Goal: Transaction & Acquisition: Subscribe to service/newsletter

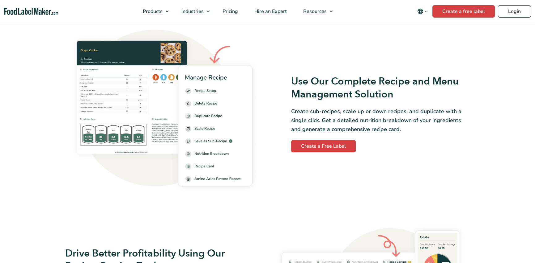
scroll to position [862, 0]
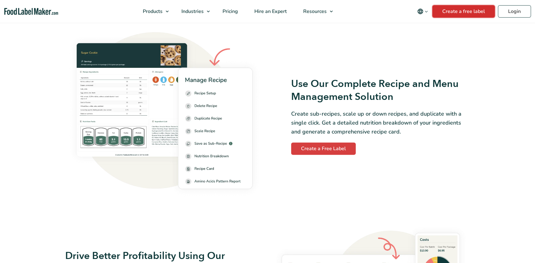
click at [457, 14] on link "Create a free label" at bounding box center [463, 11] width 62 height 12
